Goal: Navigation & Orientation: Find specific page/section

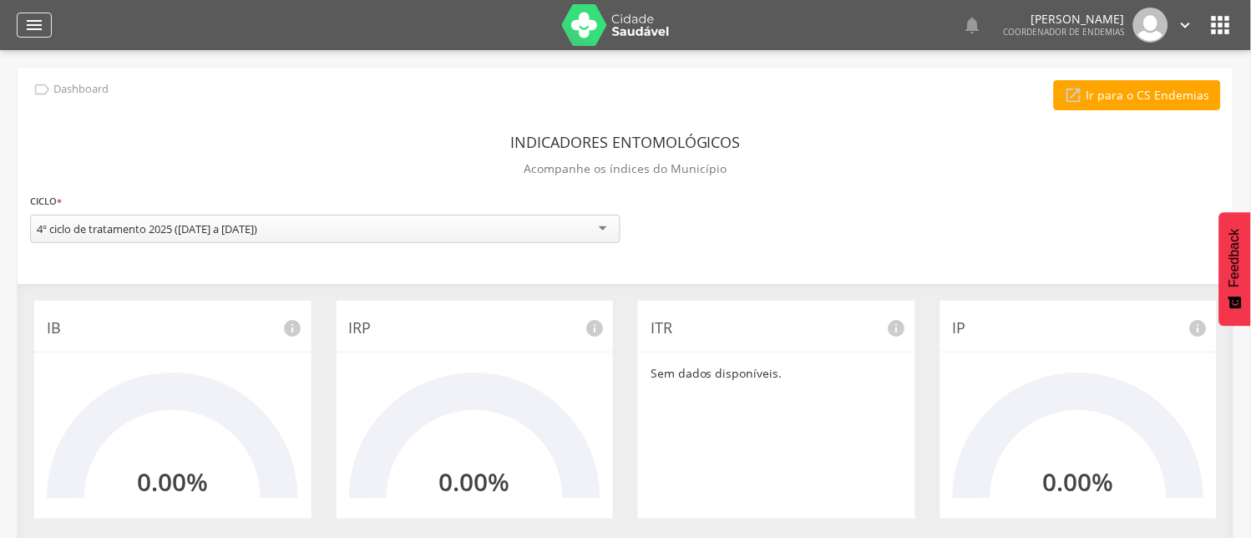
click at [31, 22] on icon "" at bounding box center [34, 25] width 20 height 20
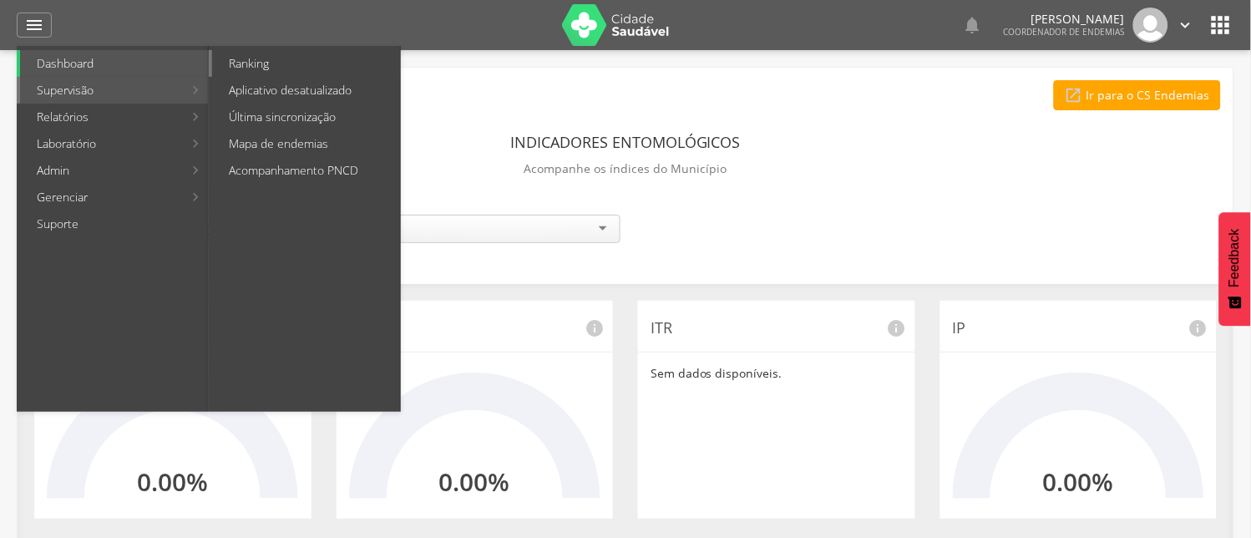
click at [251, 58] on link "Ranking" at bounding box center [306, 63] width 188 height 27
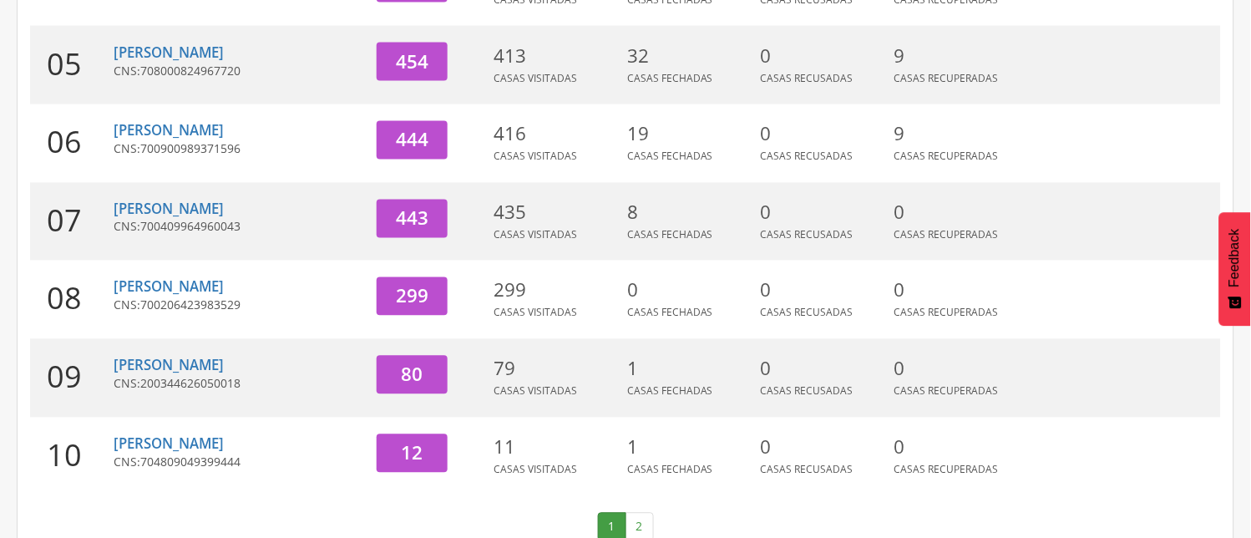
scroll to position [621, 0]
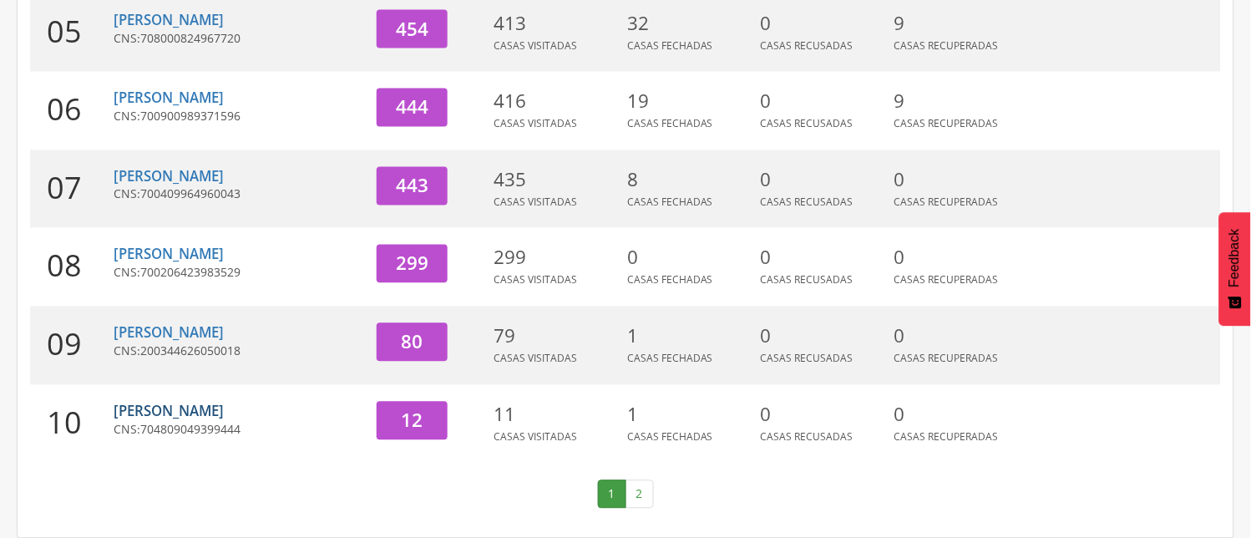
click at [180, 414] on link "[PERSON_NAME]" at bounding box center [169, 411] width 110 height 19
type input "**********"
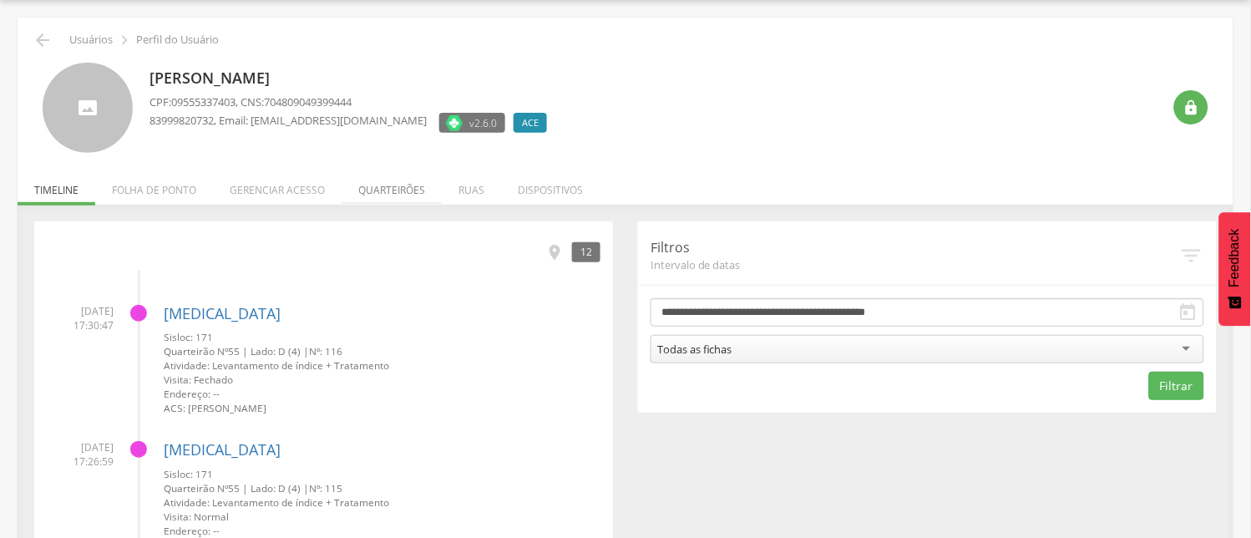
click at [393, 185] on li "Quarteirões" at bounding box center [392, 185] width 100 height 39
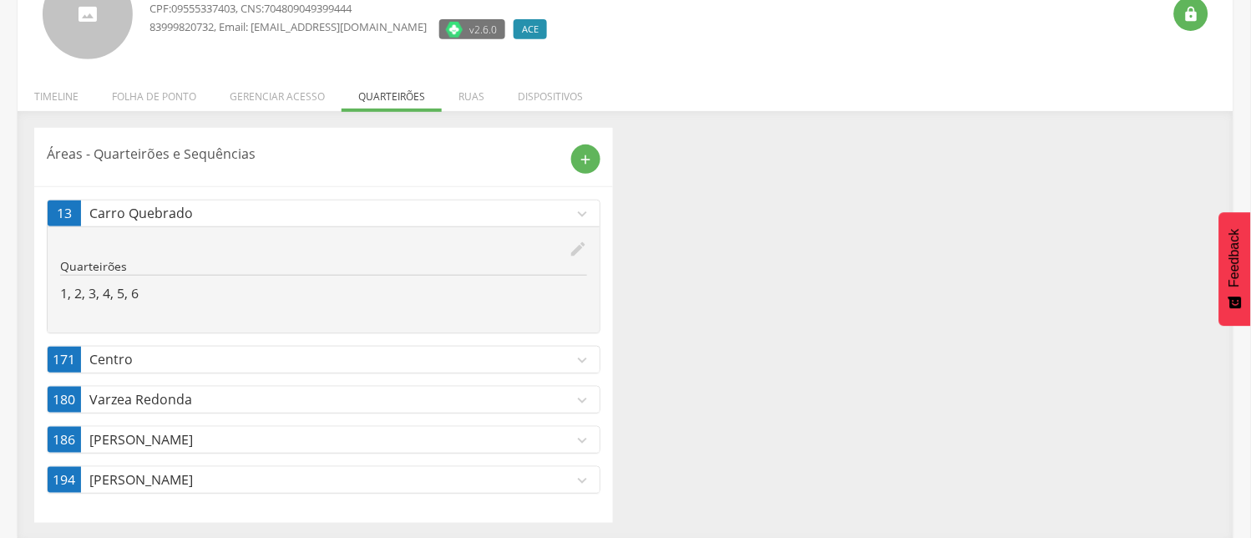
scroll to position [147, 0]
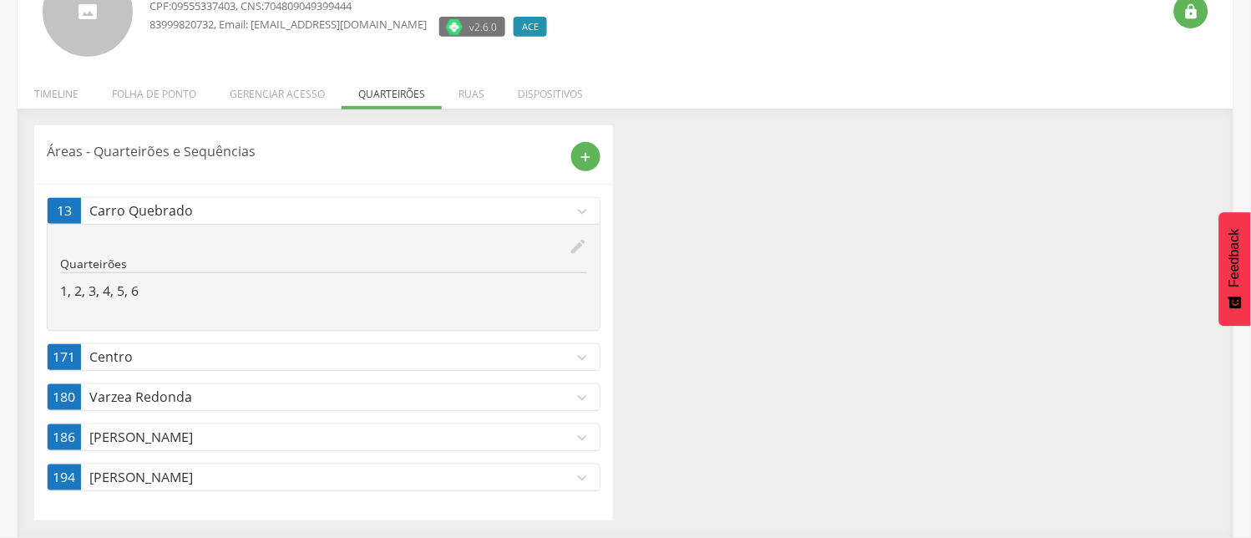
click at [580, 479] on icon "expand_more" at bounding box center [582, 478] width 18 height 18
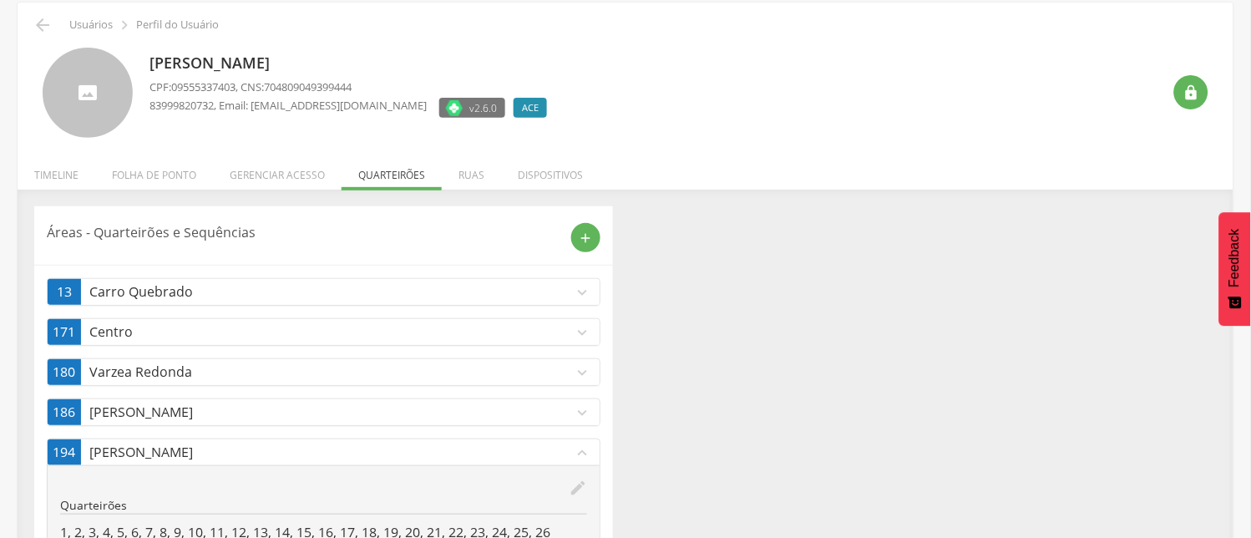
scroll to position [0, 0]
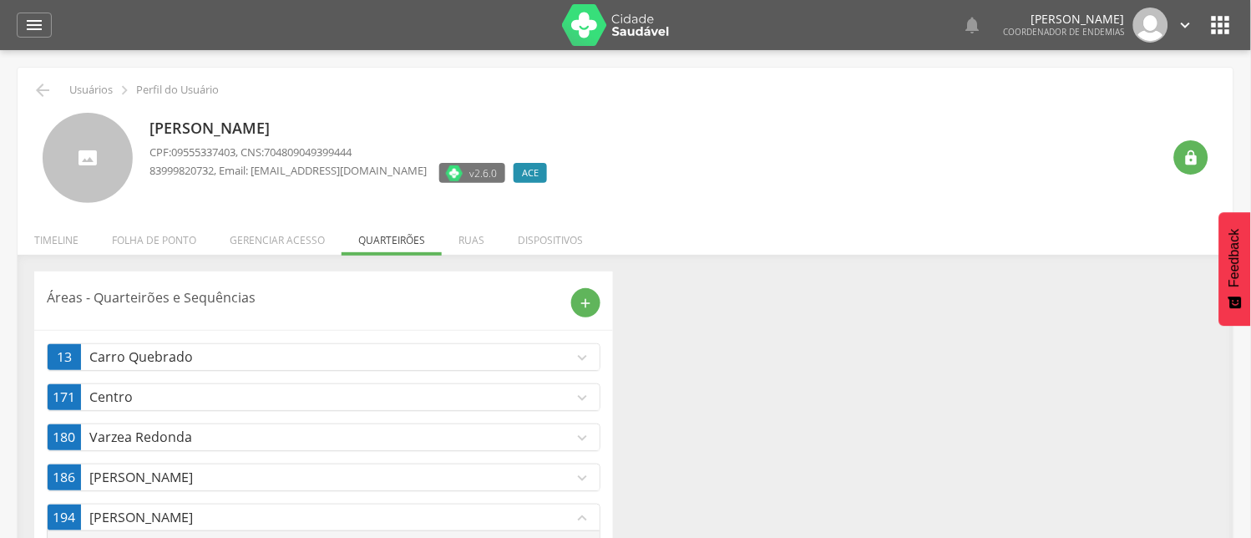
click at [1183, 20] on icon "" at bounding box center [1186, 25] width 18 height 18
click at [1083, 93] on link "Sair" at bounding box center [1128, 96] width 132 height 21
